Goal: Register for event/course

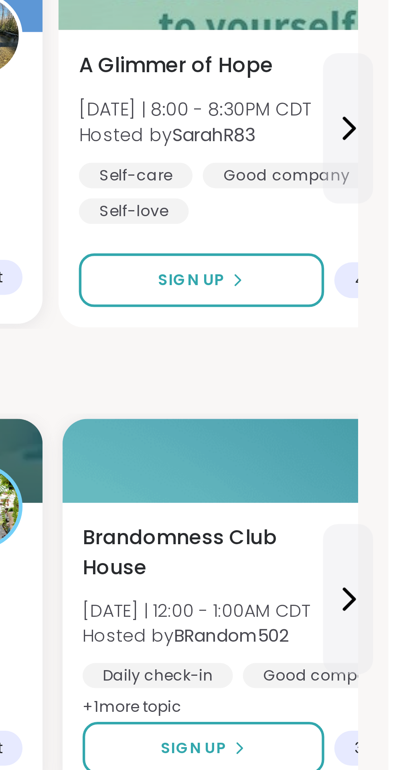
click at [338, 271] on div "A Glimmer of Hope [DATE] | 8:00 - 8:30PM CDT Hosted by SarahR83 Self-care Good …" at bounding box center [355, 226] width 135 height 95
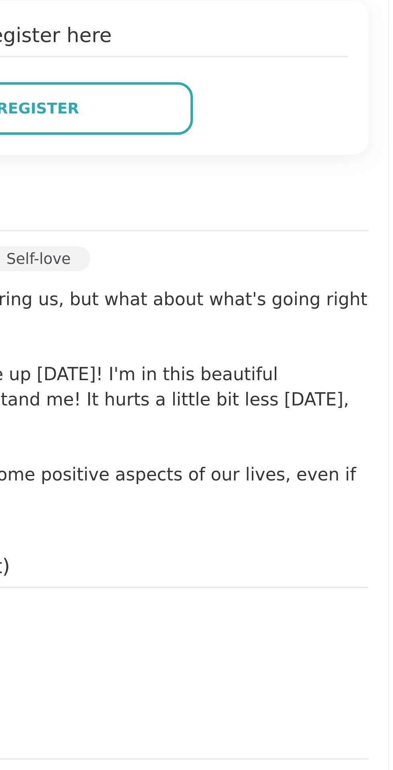
click at [380, 209] on div "Register" at bounding box center [280, 203] width 199 height 17
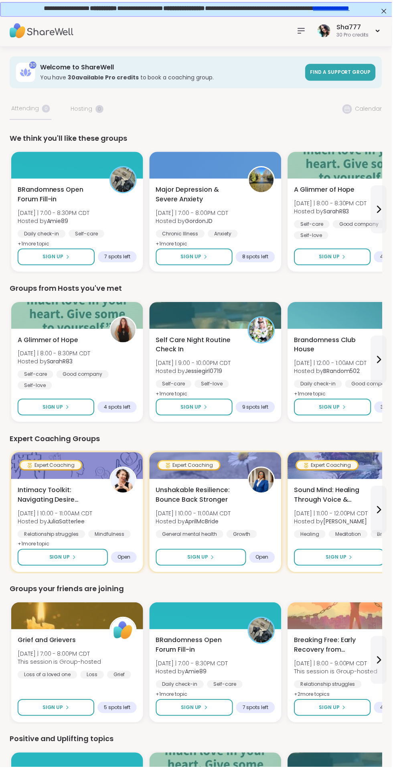
scroll to position [2, 0]
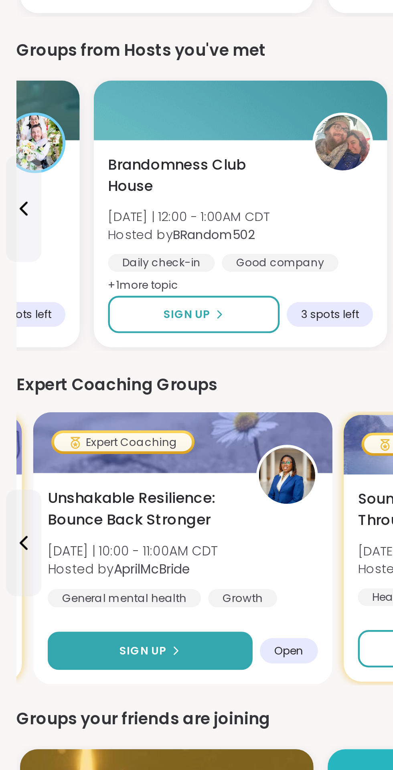
click at [82, 558] on icon at bounding box center [81, 558] width 5 height 5
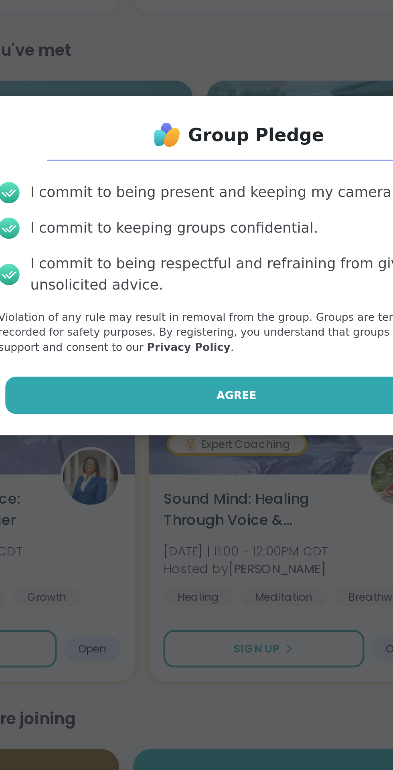
click at [207, 440] on button "Agree" at bounding box center [196, 443] width 209 height 17
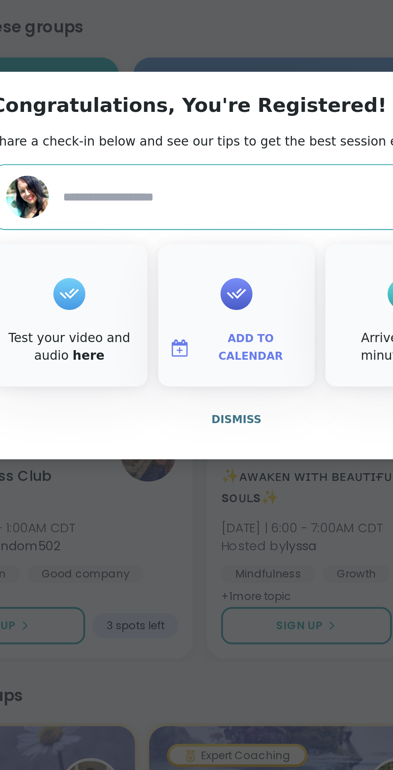
scroll to position [142, 0]
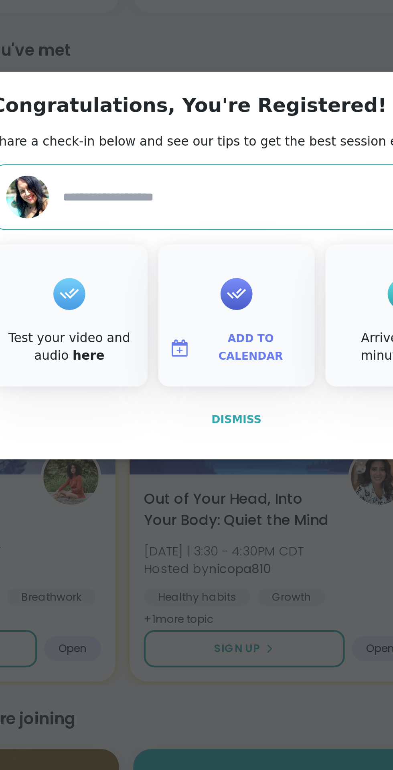
click at [197, 456] on span "Dismiss" at bounding box center [196, 455] width 22 height 6
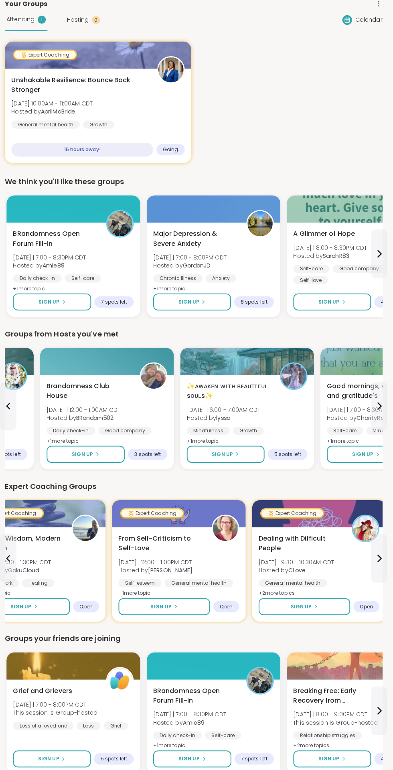
scroll to position [0, 0]
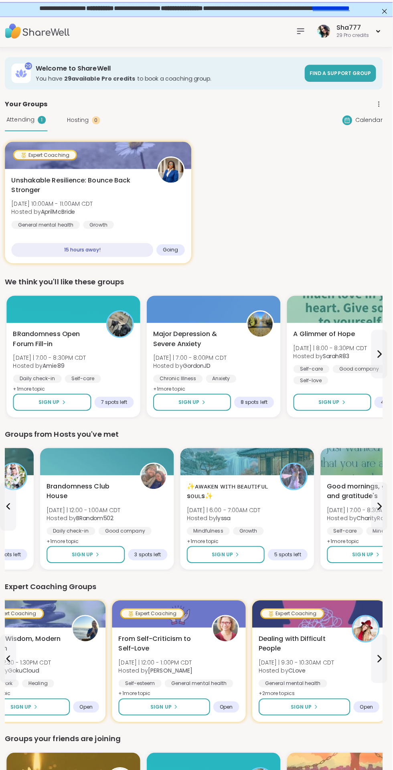
click at [302, 30] on icon at bounding box center [302, 30] width 6 height 5
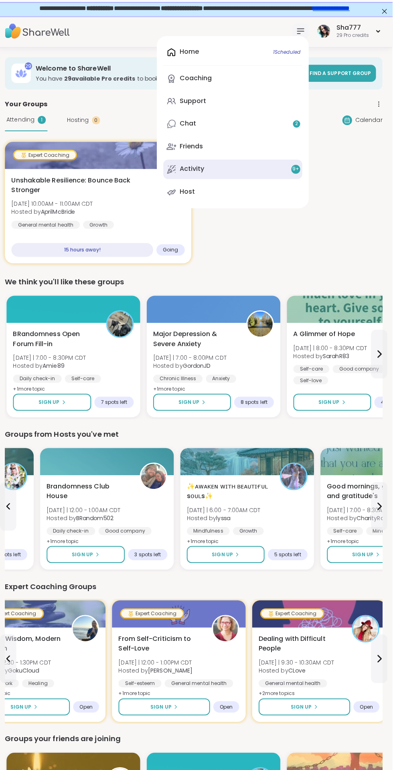
click at [253, 171] on link "Activity 9 +" at bounding box center [235, 167] width 138 height 19
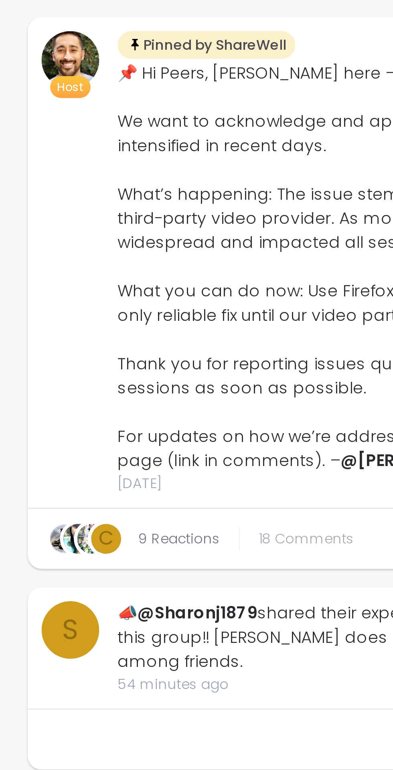
click at [112, 402] on span "18 Comments" at bounding box center [106, 403] width 33 height 7
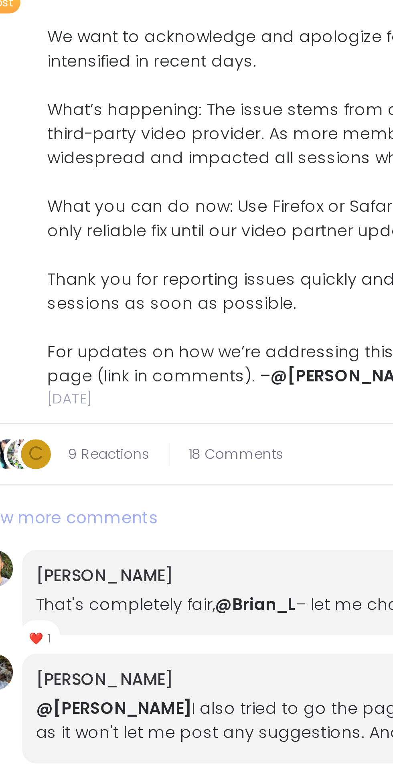
click at [65, 425] on span "View more comments" at bounding box center [47, 426] width 63 height 8
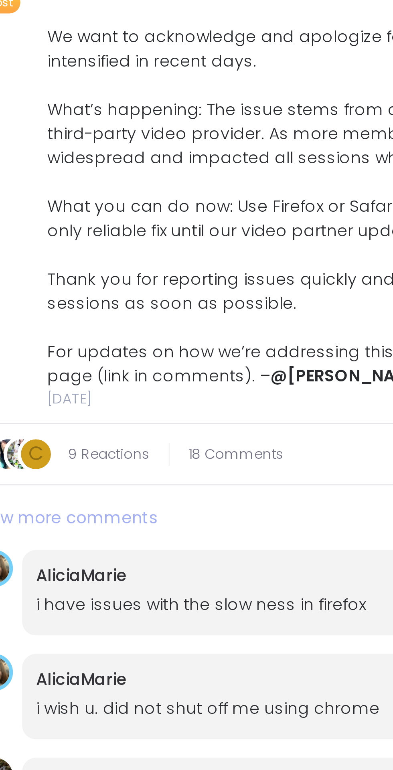
click at [69, 424] on span "View more comments" at bounding box center [47, 426] width 63 height 8
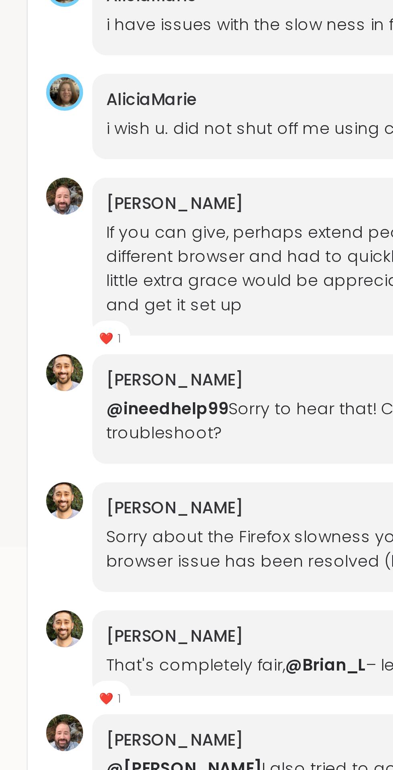
scroll to position [144, 0]
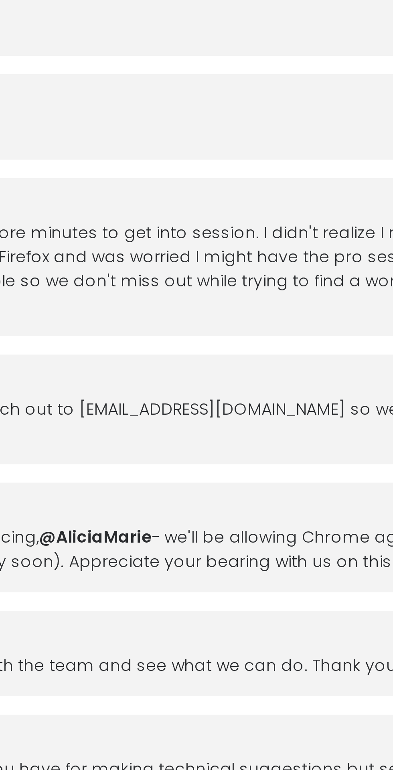
click at [254, 718] on div "brett 1 hour ago That's completely fair, @Brian_L – let me chat with the team a…" at bounding box center [204, 728] width 345 height 30
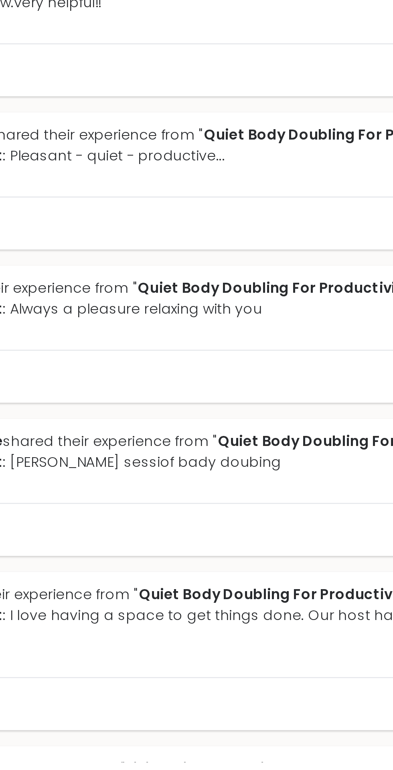
scroll to position [1520, 0]
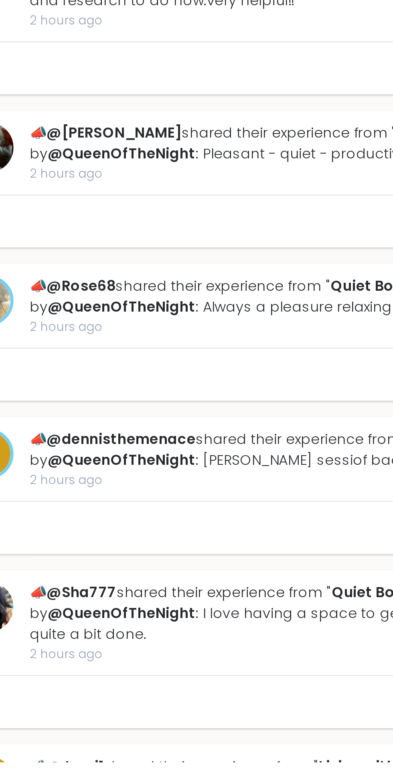
type textarea "*"
